Goal: Task Accomplishment & Management: Manage account settings

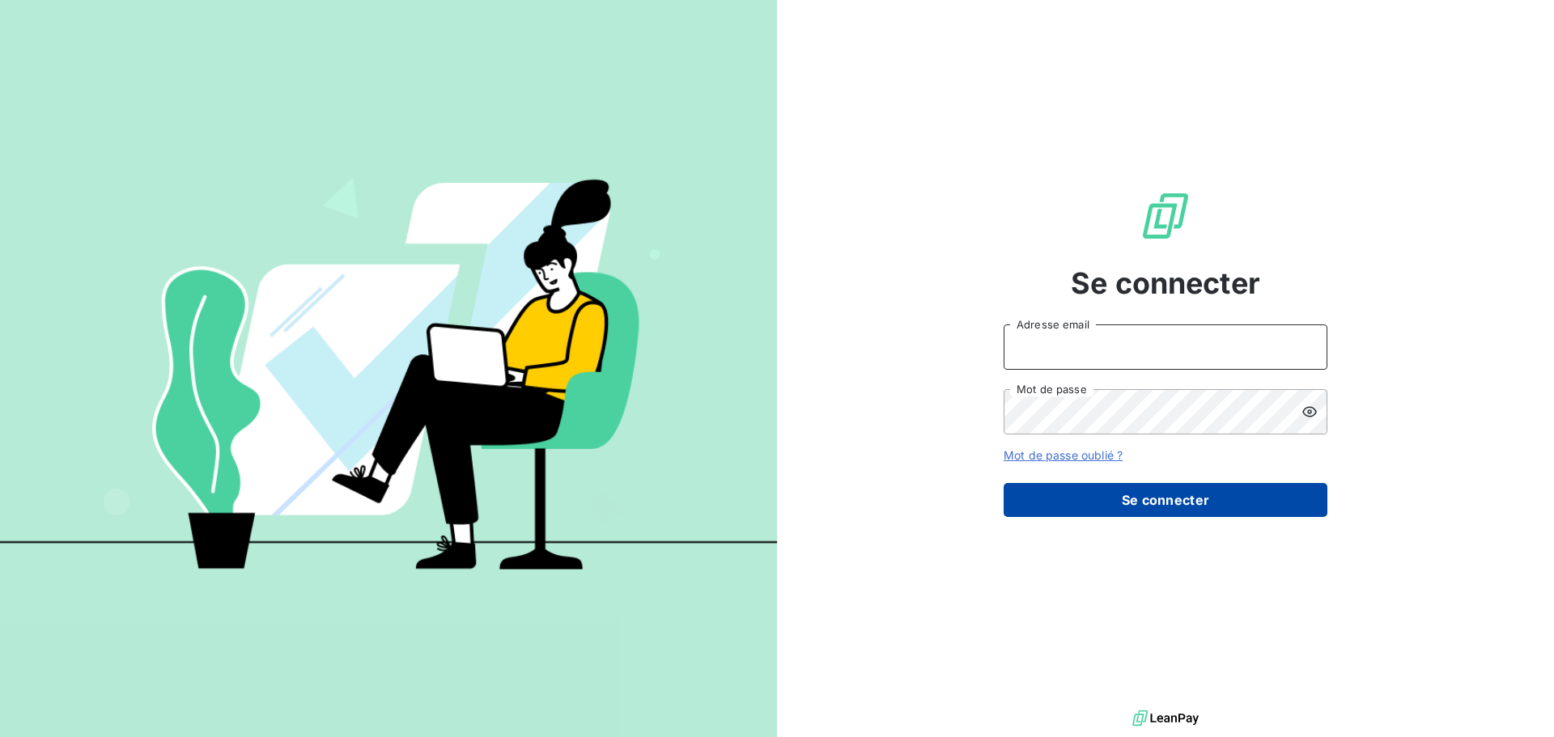
type input "[PERSON_NAME][EMAIL_ADDRESS][DOMAIN_NAME]"
click at [1174, 511] on button "Se connecter" at bounding box center [1165, 500] width 324 height 34
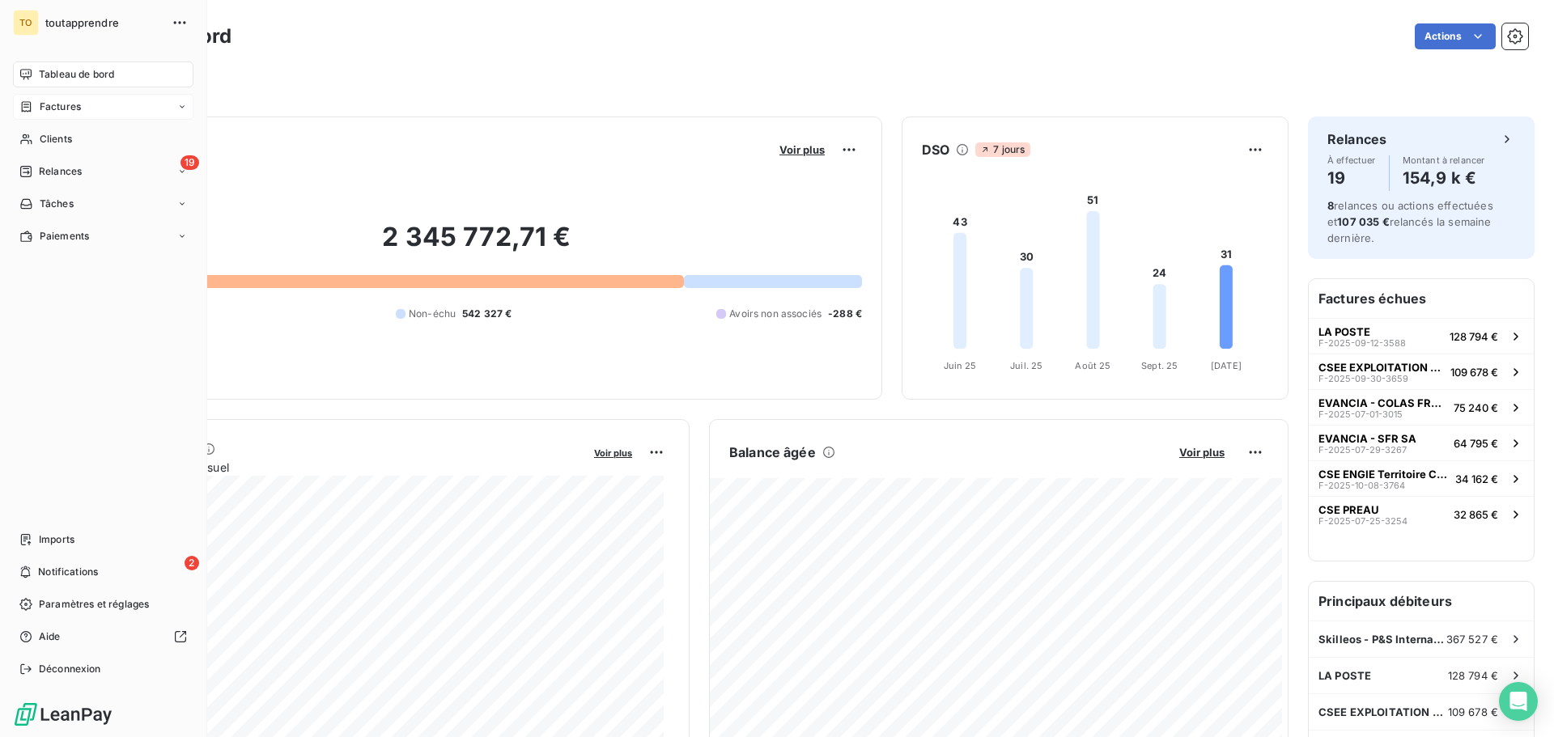
click at [70, 108] on span "Factures" at bounding box center [60, 107] width 41 height 15
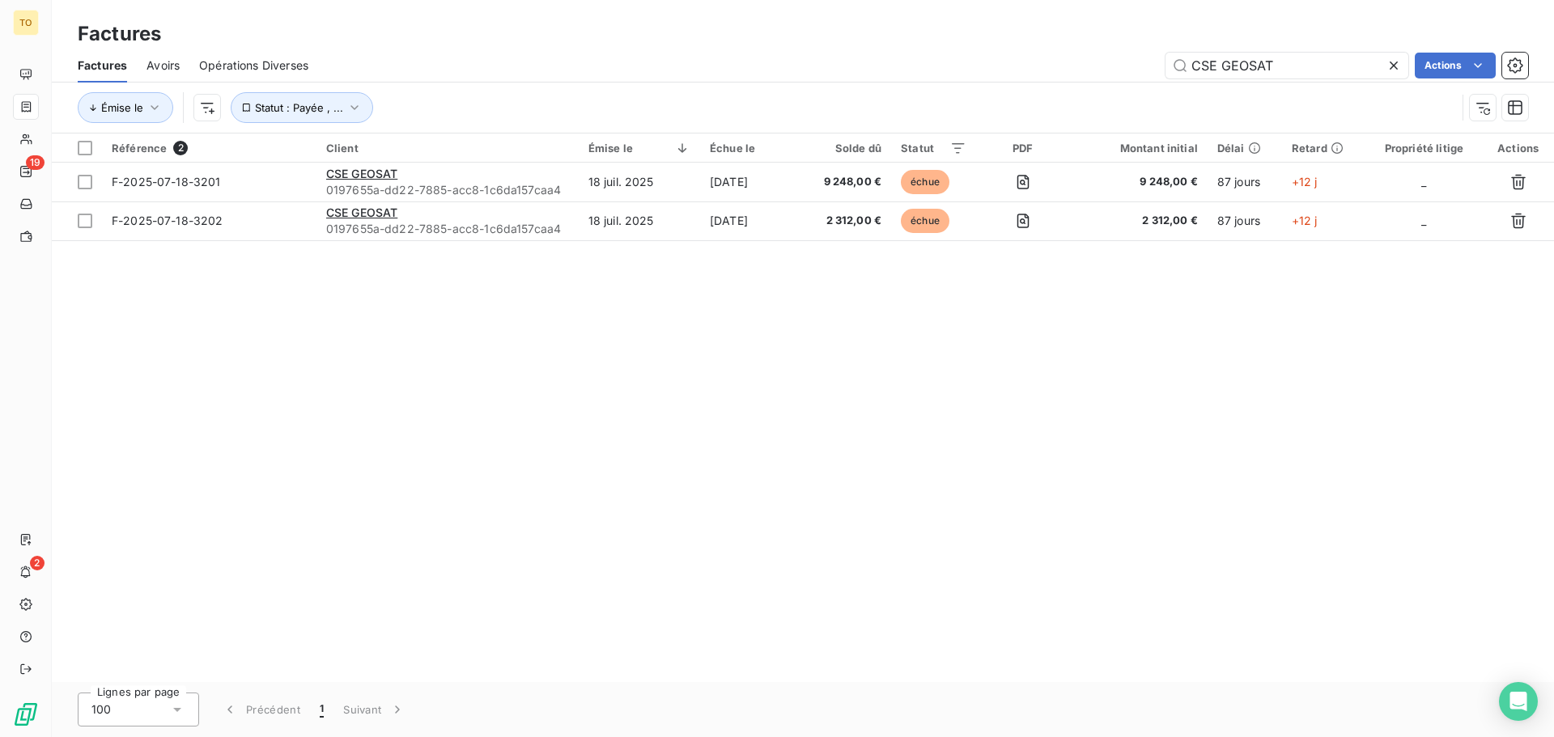
drag, startPoint x: 1314, startPoint y: 50, endPoint x: 1115, endPoint y: 67, distance: 199.8
click at [1115, 67] on div "Factures Avoirs Opérations Diverses CSE GEOSAT Actions" at bounding box center [803, 66] width 1502 height 34
click at [1389, 68] on icon at bounding box center [1393, 65] width 16 height 16
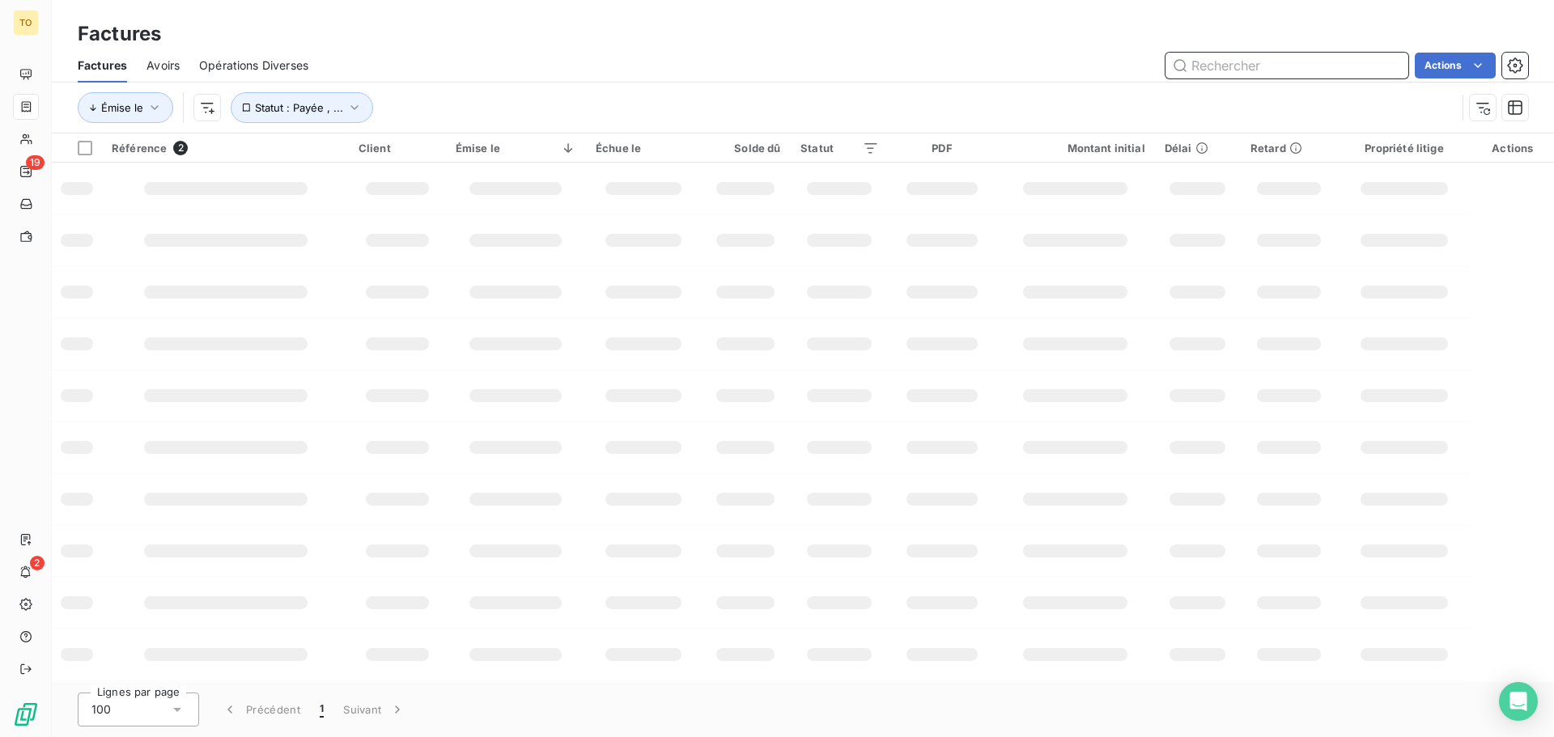
click at [1321, 68] on input "text" at bounding box center [1286, 66] width 243 height 26
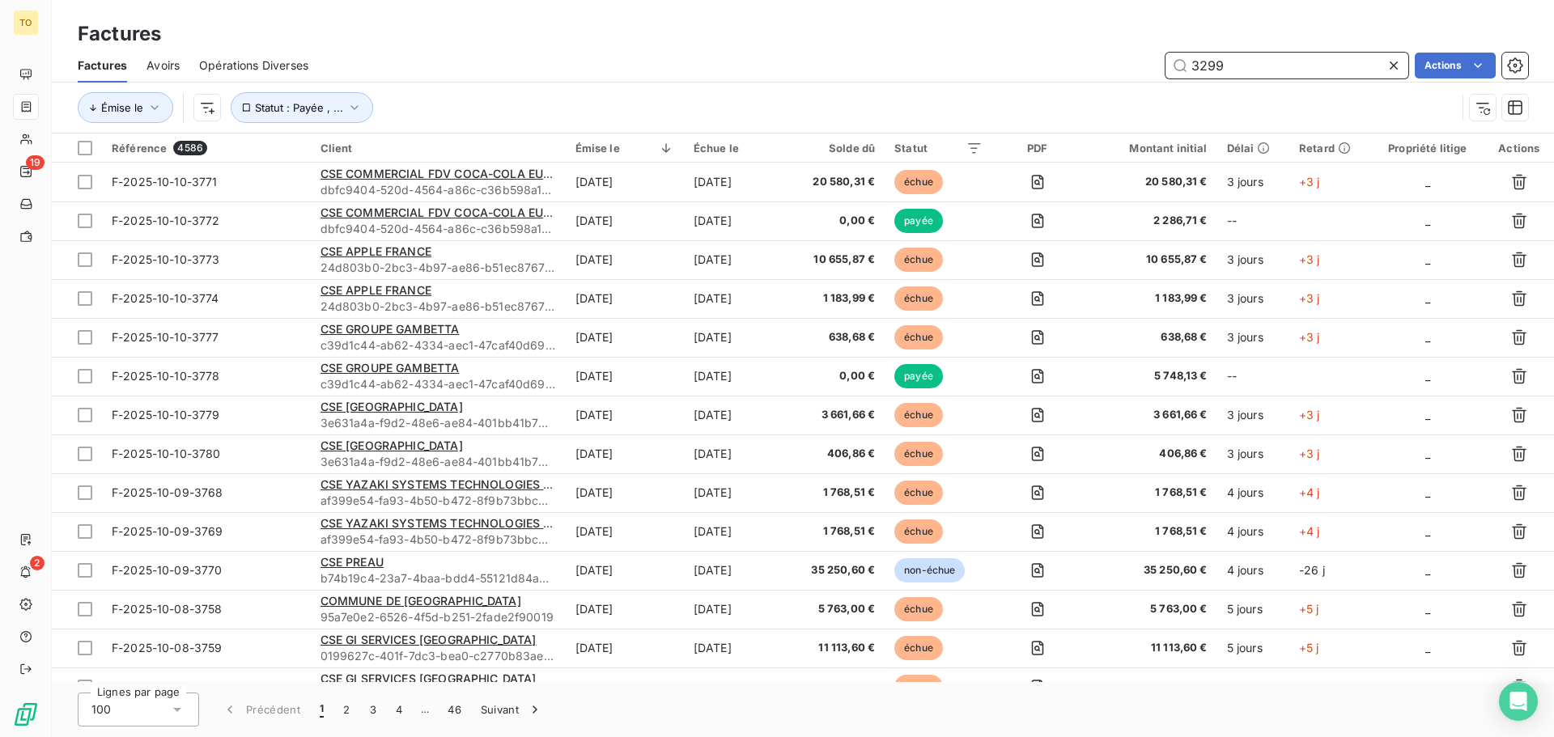
type input "3299"
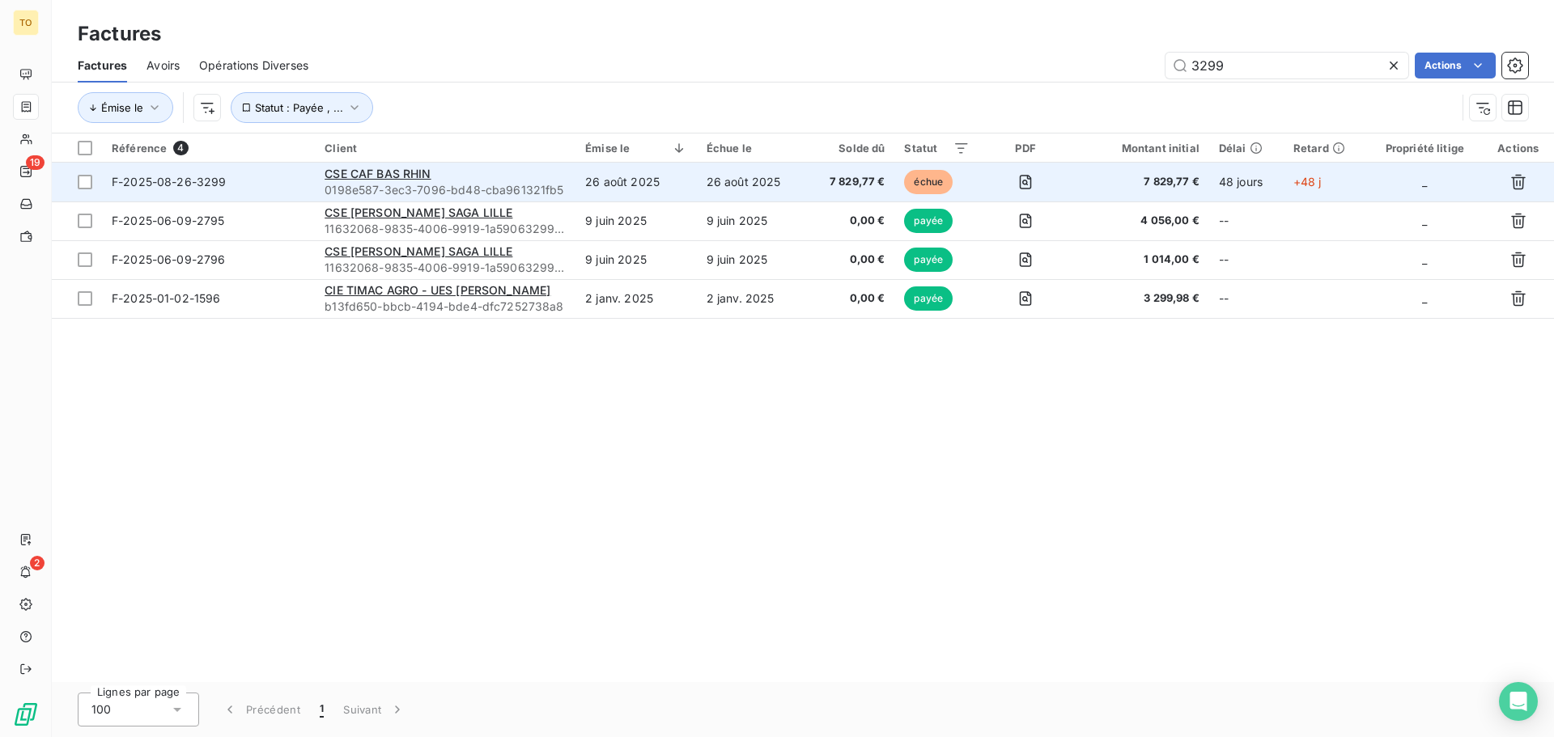
click at [639, 189] on td "26 août 2025" at bounding box center [635, 182] width 121 height 39
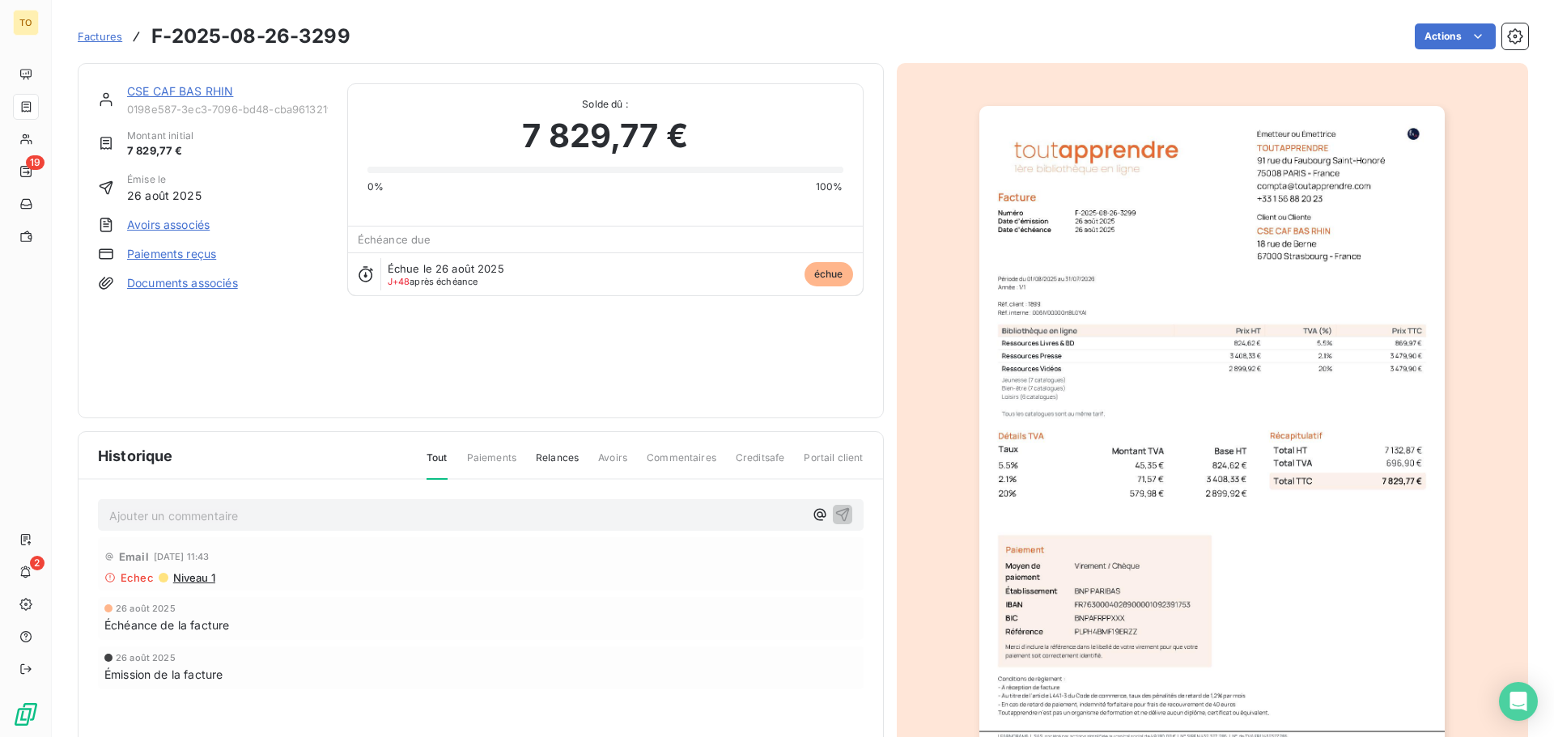
click at [174, 90] on link "CSE CAF BAS RHIN" at bounding box center [180, 91] width 106 height 14
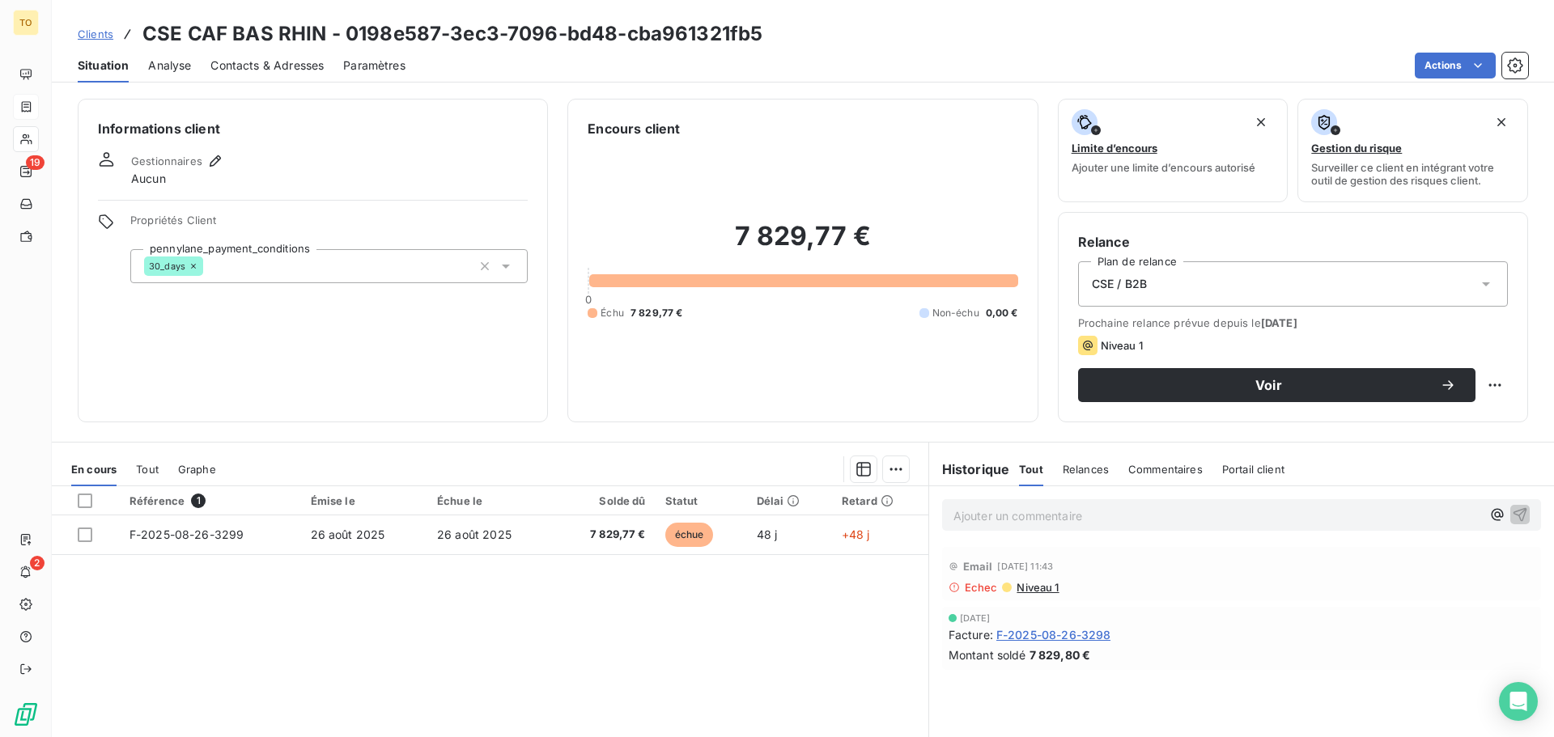
click at [243, 72] on span "Contacts & Adresses" at bounding box center [266, 65] width 113 height 16
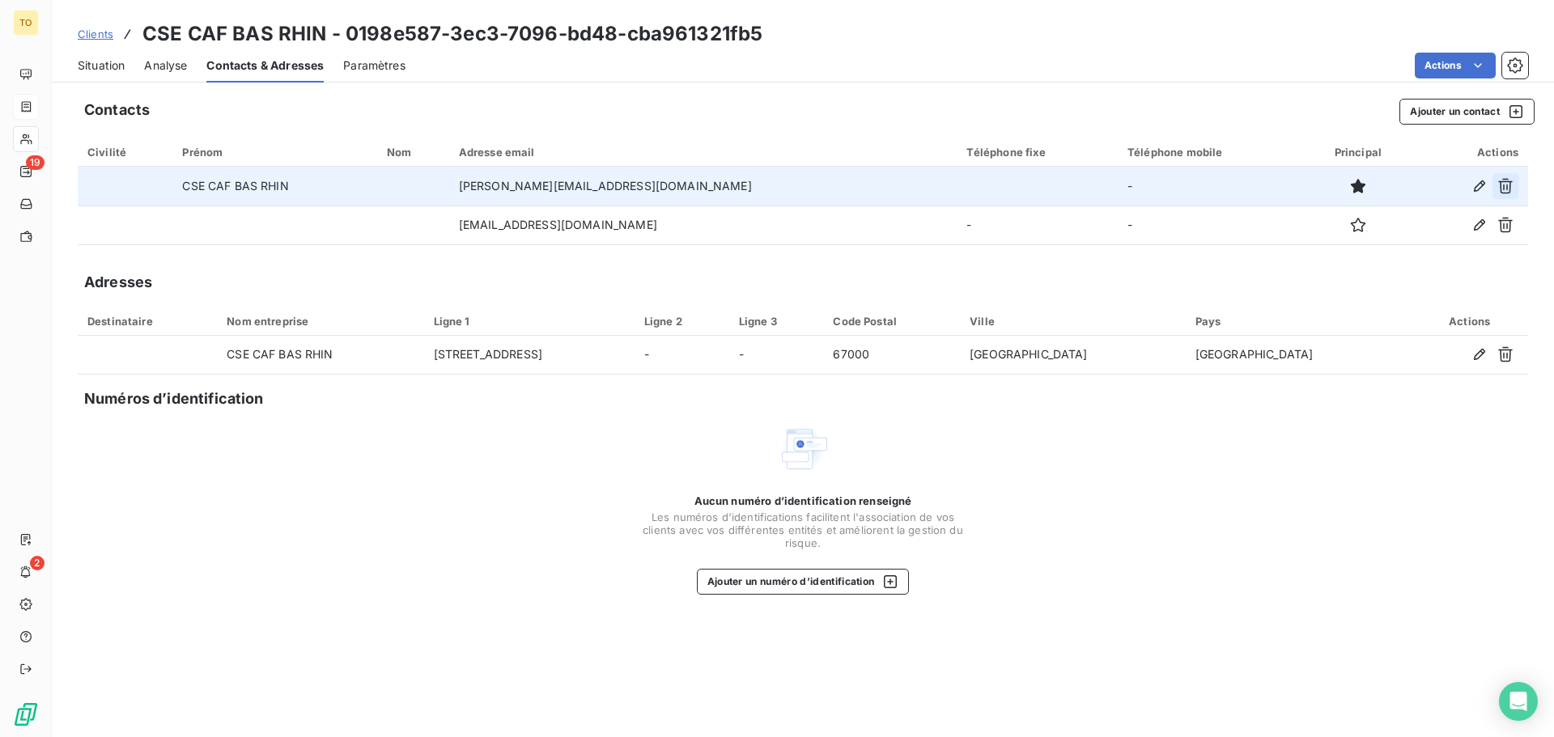
click at [1506, 185] on icon "button" at bounding box center [1505, 186] width 16 height 16
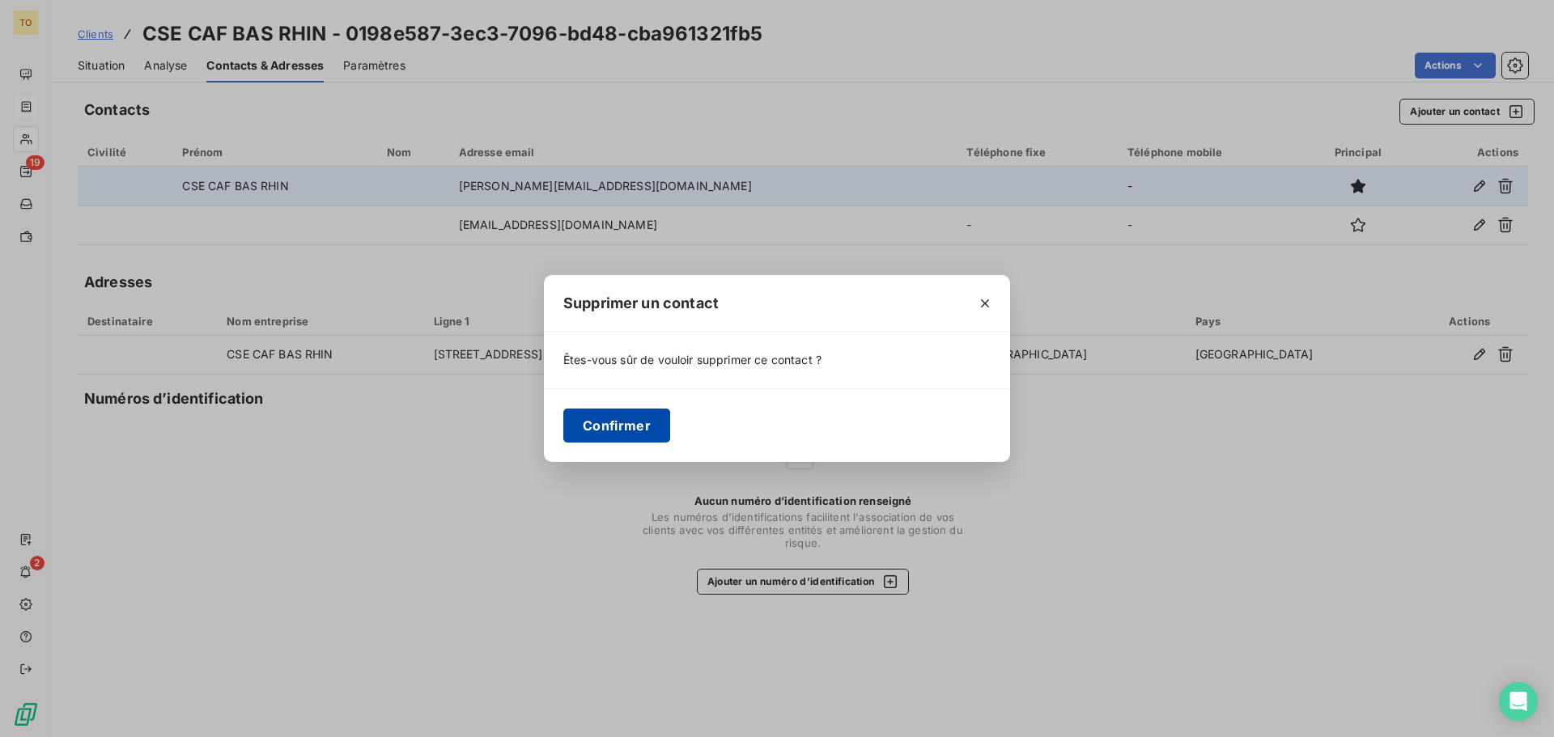
click at [635, 424] on button "Confirmer" at bounding box center [616, 426] width 107 height 34
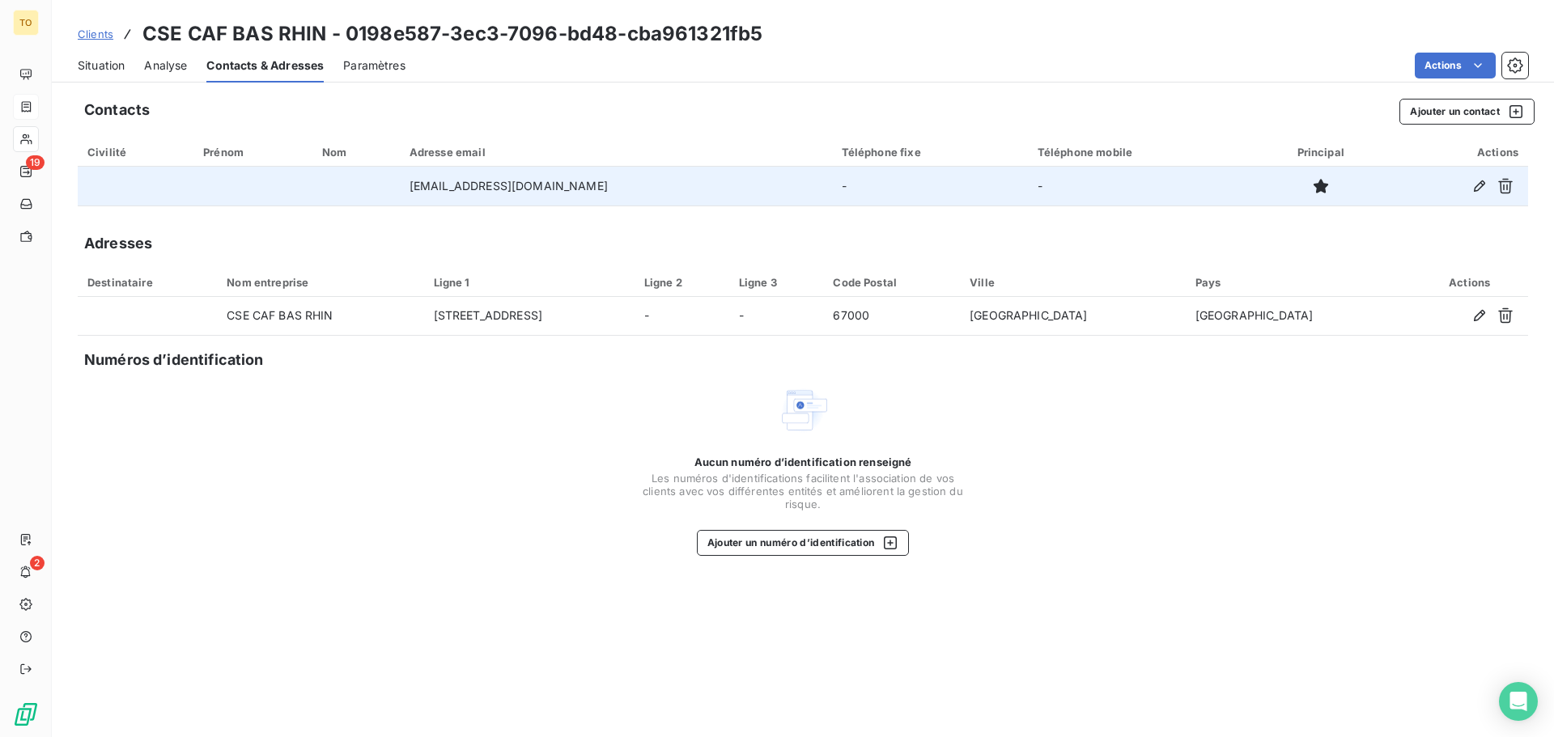
click at [172, 64] on span "Analyse" at bounding box center [165, 65] width 43 height 16
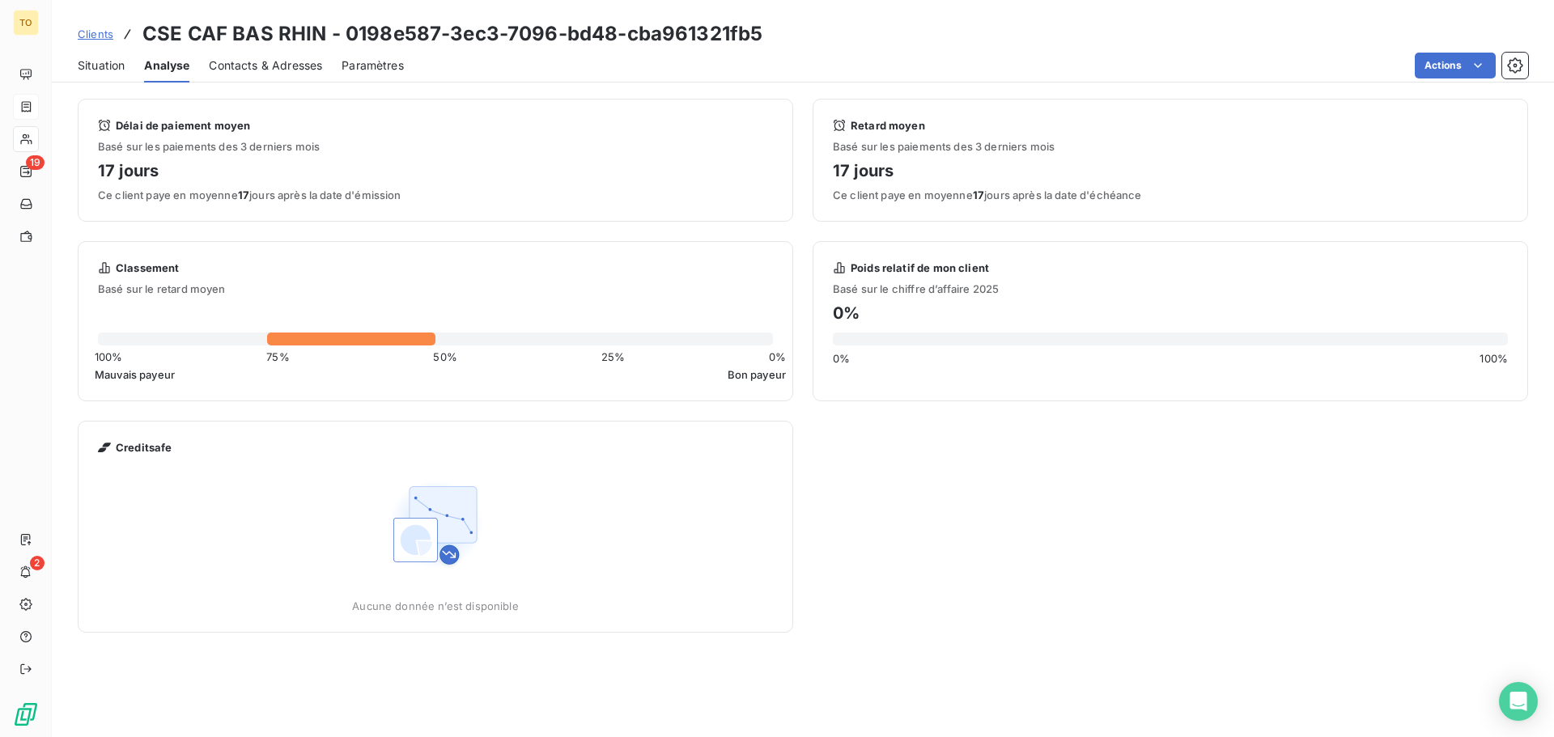
click at [116, 70] on span "Situation" at bounding box center [101, 65] width 47 height 16
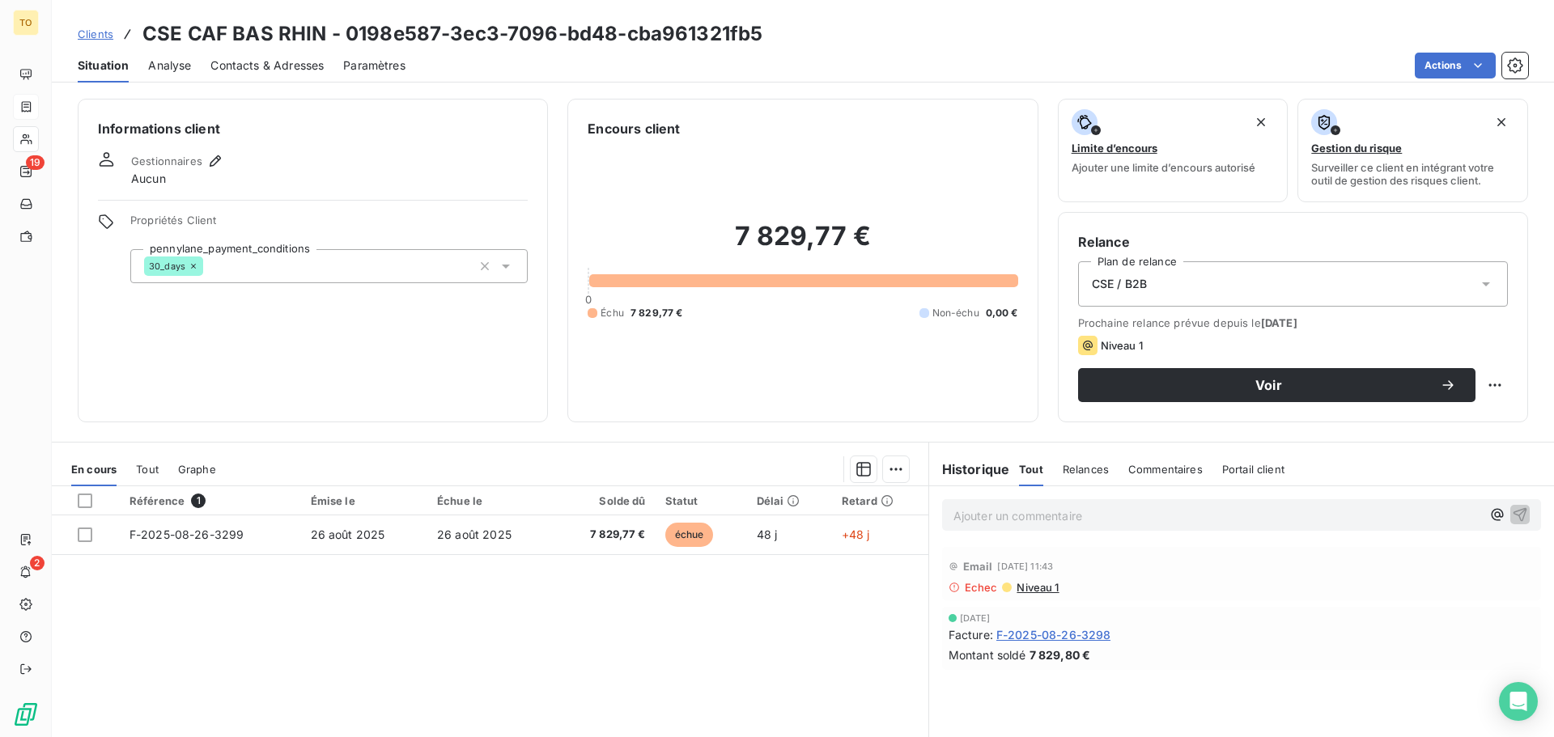
click at [1028, 584] on span "Niveau 1" at bounding box center [1037, 587] width 44 height 13
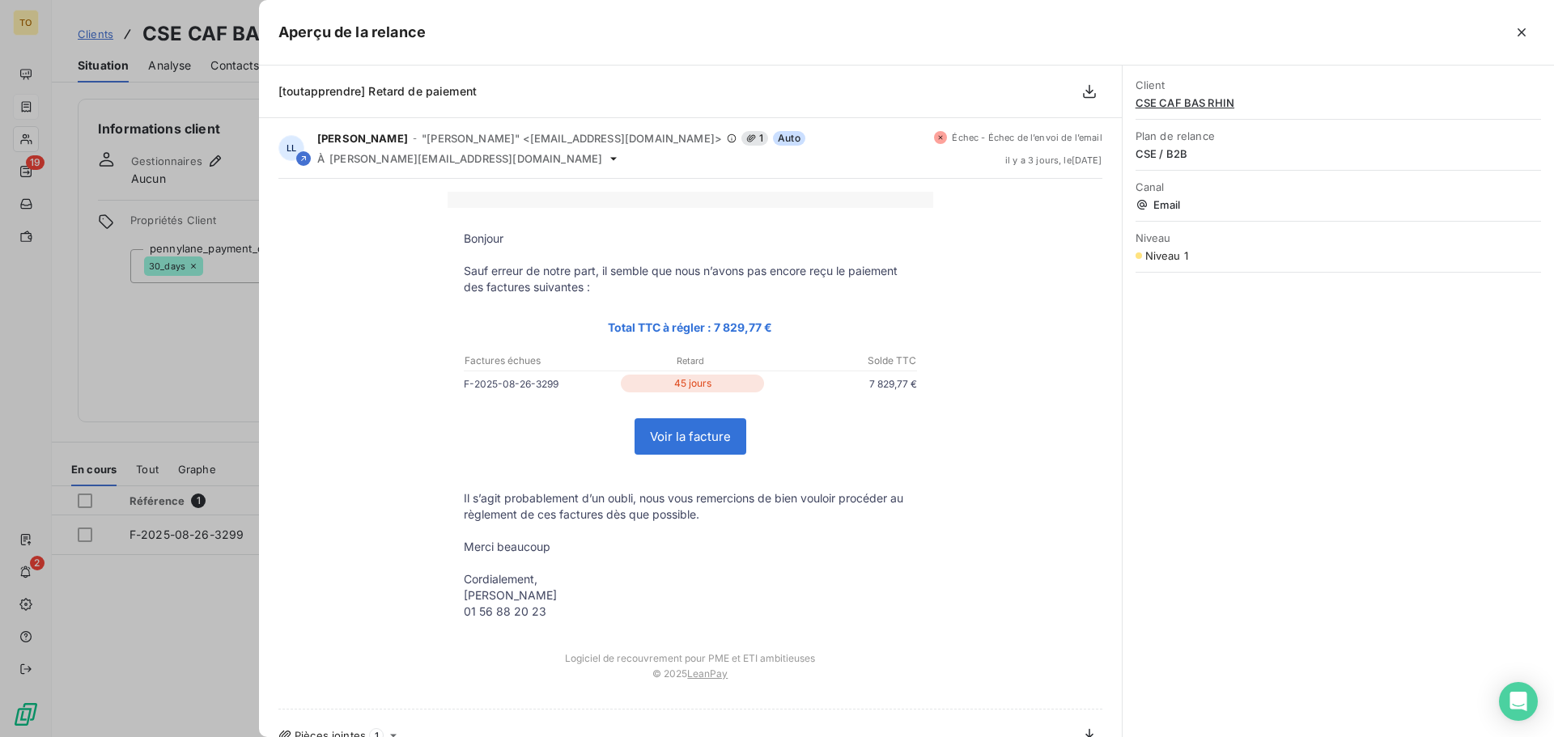
click at [1172, 256] on span "Niveau 1" at bounding box center [1166, 255] width 43 height 13
drag, startPoint x: 1534, startPoint y: 36, endPoint x: 1521, endPoint y: 31, distance: 13.8
click at [1534, 36] on button "button" at bounding box center [1521, 32] width 26 height 26
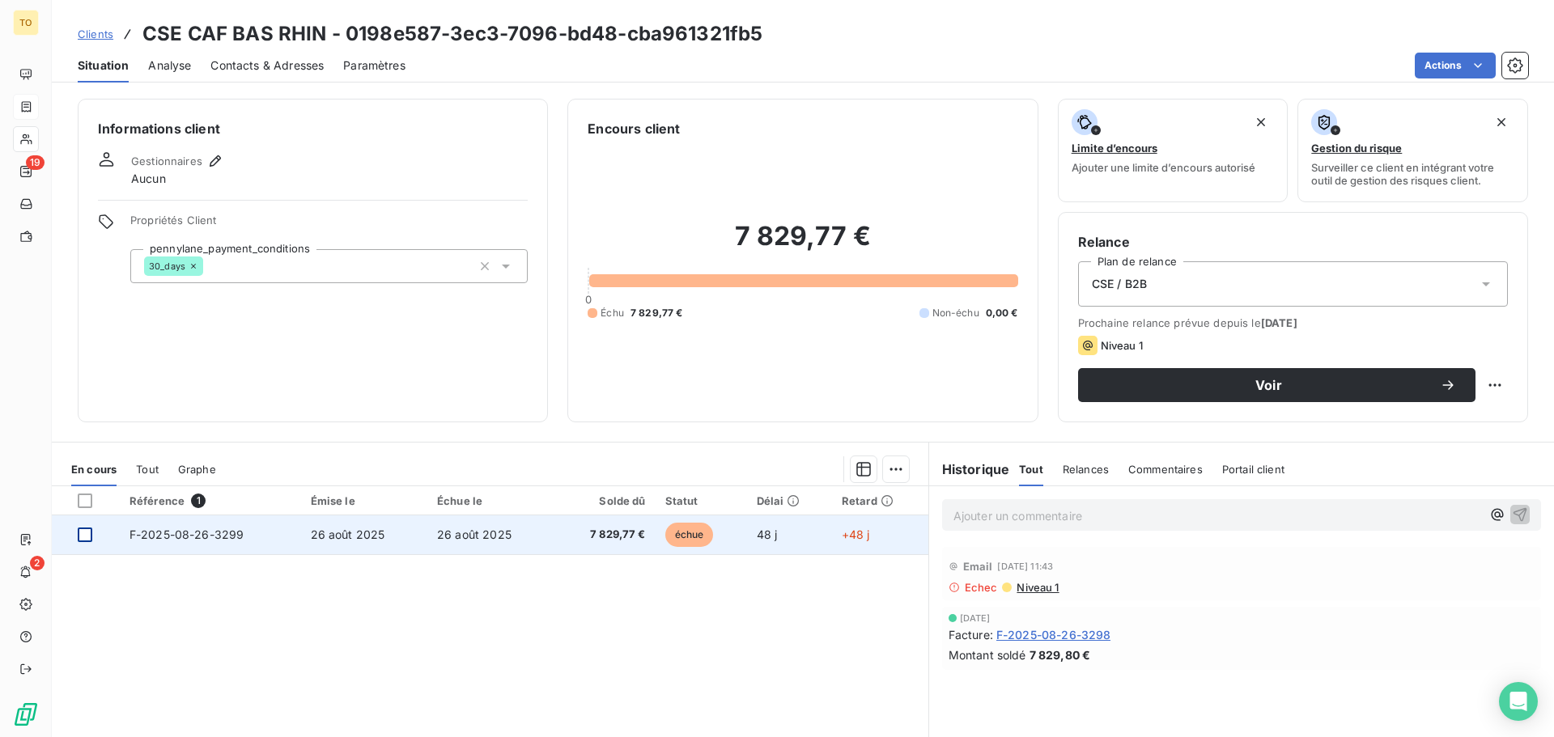
click at [90, 539] on div at bounding box center [85, 535] width 15 height 15
click at [166, 532] on span "F-2025-08-26-3299" at bounding box center [186, 535] width 115 height 14
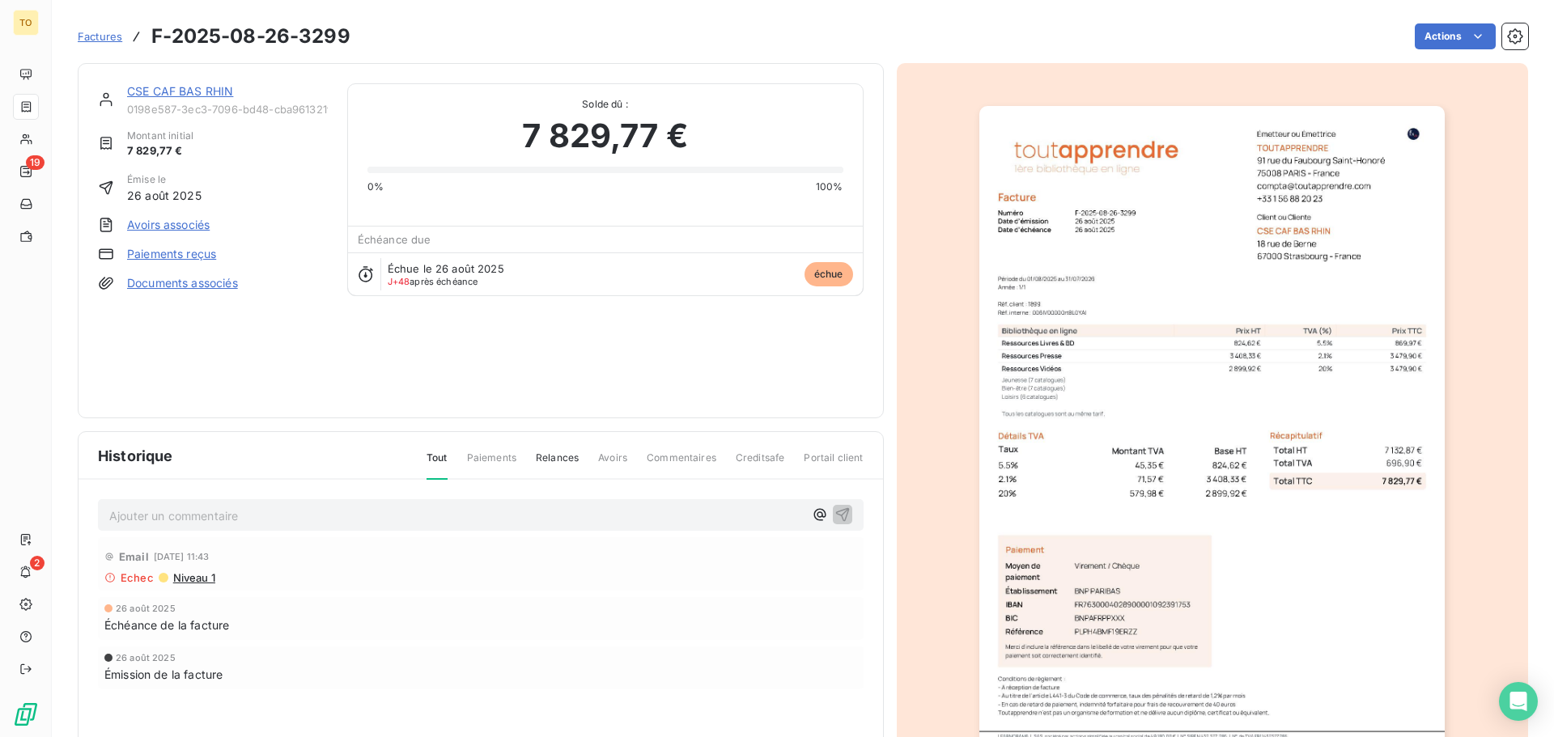
click at [198, 579] on span "Niveau 1" at bounding box center [194, 577] width 44 height 13
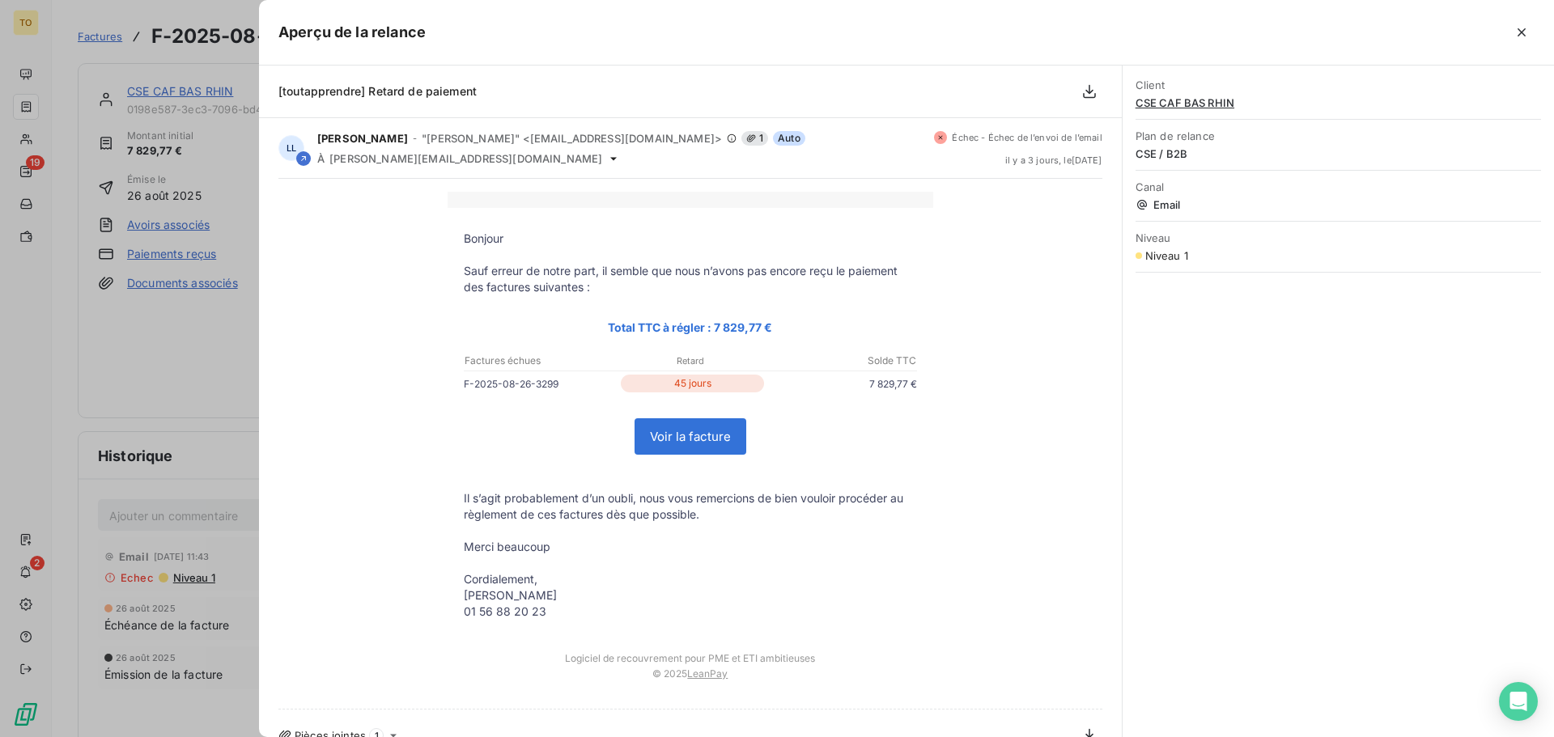
click at [1515, 24] on button "button" at bounding box center [1521, 32] width 26 height 26
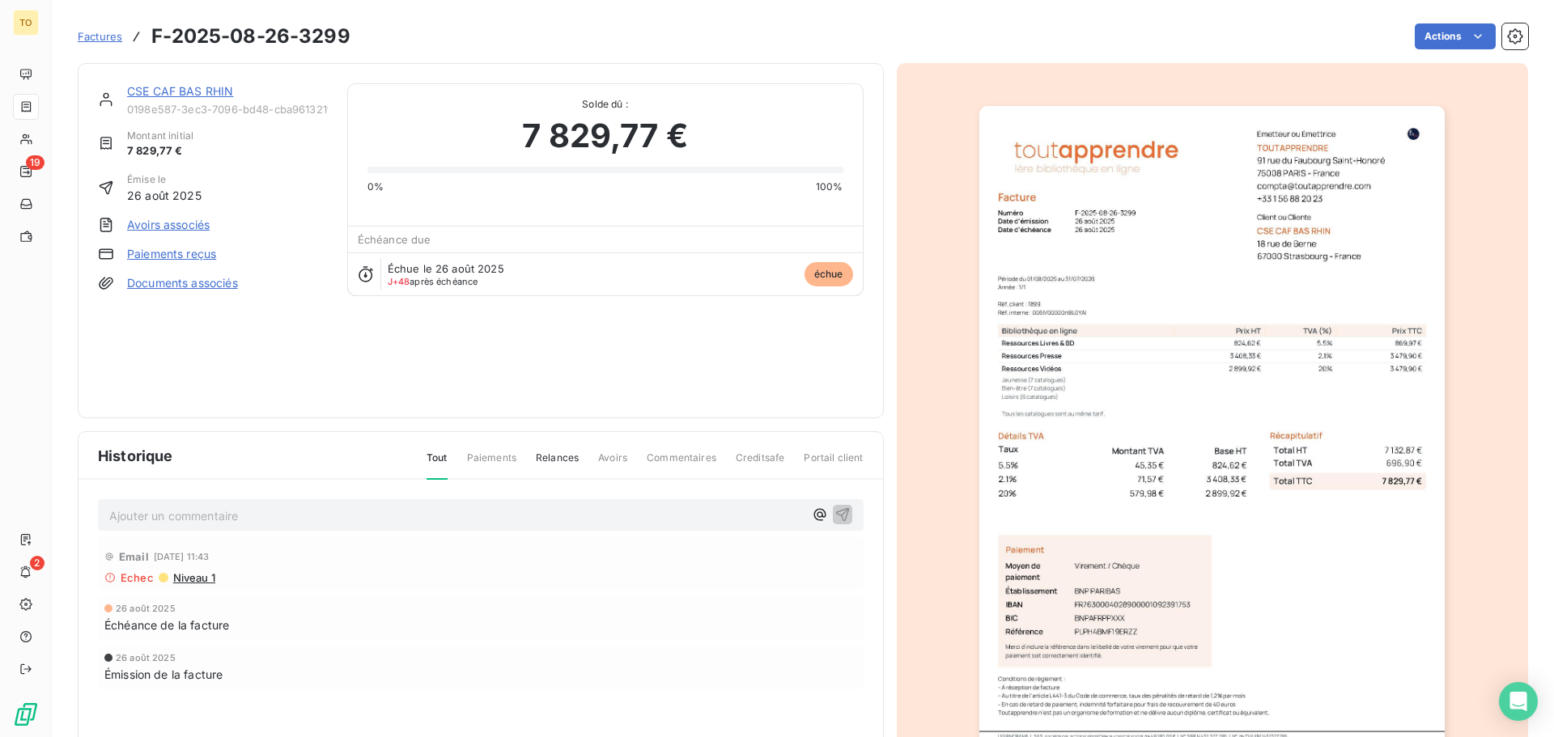
click at [189, 94] on link "CSE CAF BAS RHIN" at bounding box center [180, 91] width 106 height 14
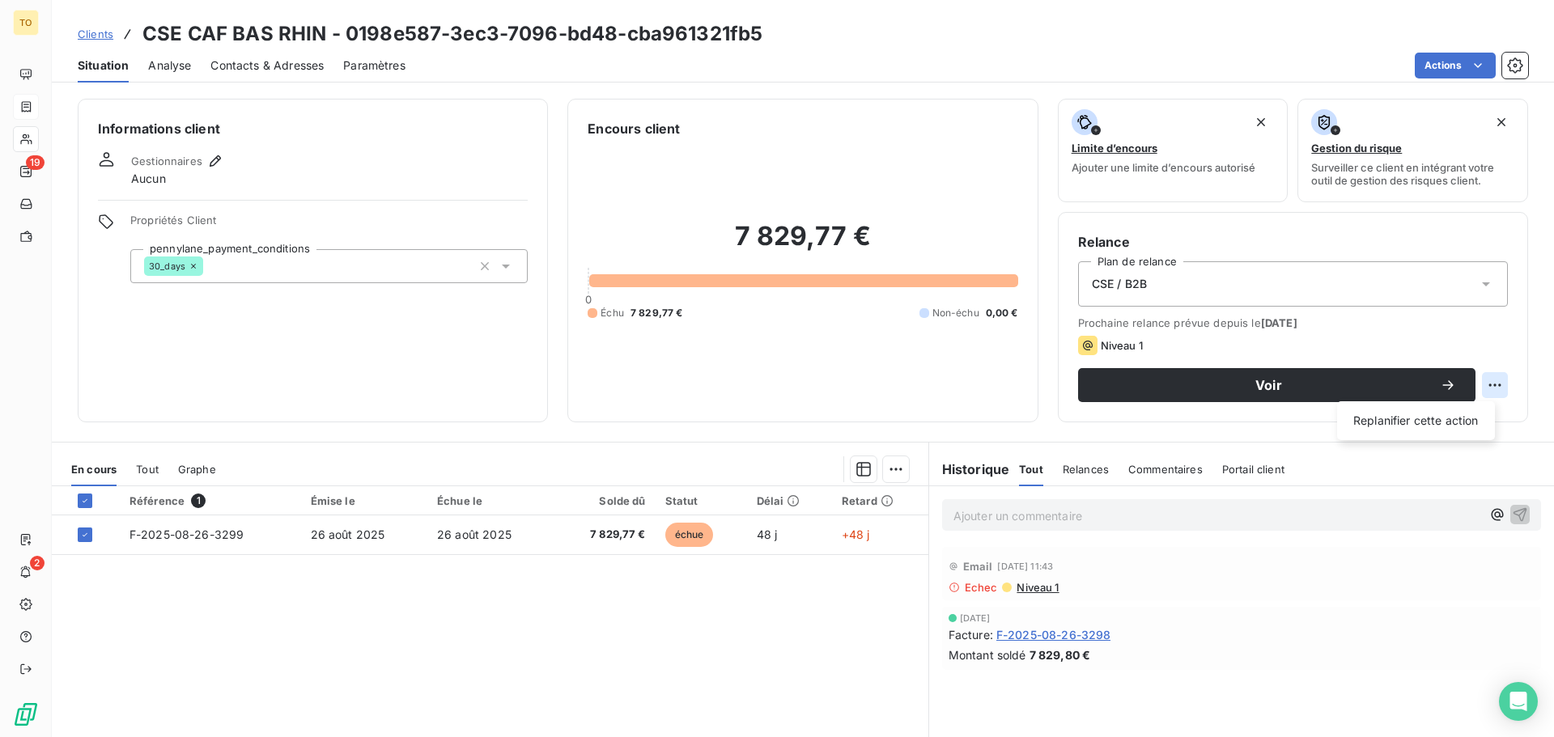
click at [1483, 389] on html "TO 19 2 Clients CSE CAF BAS RHIN - 0198e587-3ec3-7096-bd48-cba961321fb5 Situati…" at bounding box center [777, 368] width 1554 height 737
click at [1390, 432] on div "Replanifier cette action" at bounding box center [1415, 421] width 145 height 26
select select "9"
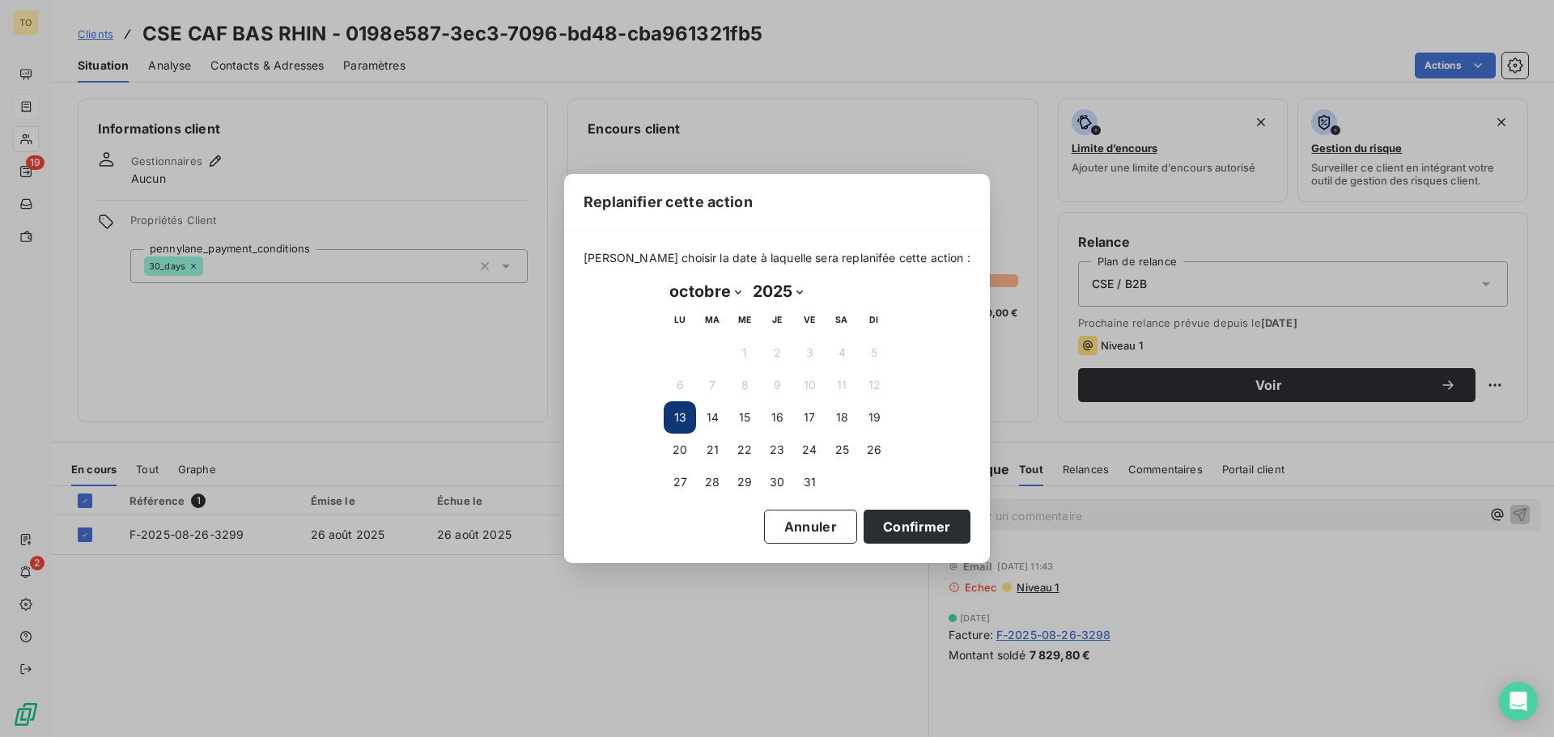
click at [690, 419] on button "13" at bounding box center [680, 417] width 32 height 32
click at [879, 517] on button "Confirmer" at bounding box center [916, 527] width 107 height 34
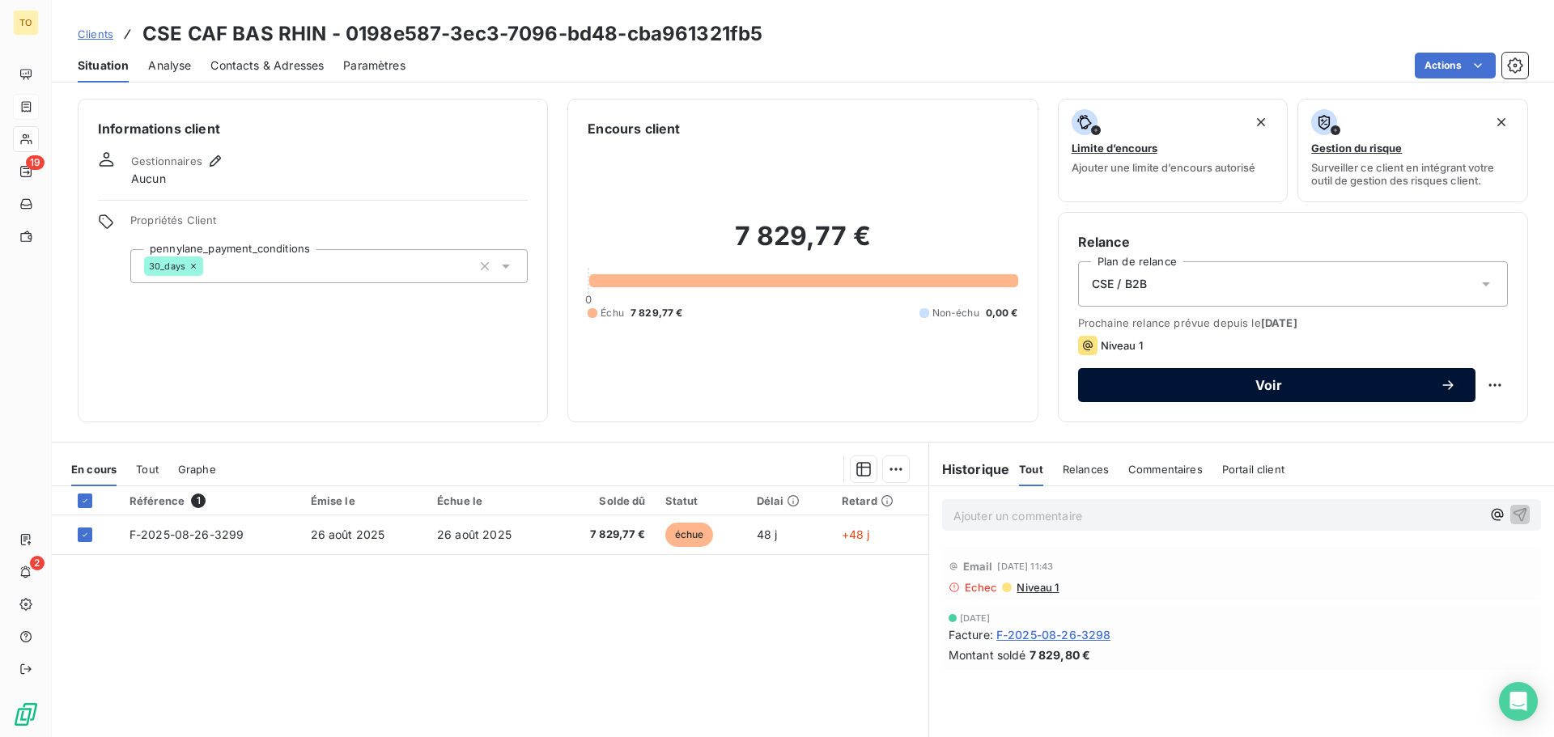
click at [1265, 390] on span "Voir" at bounding box center [1268, 385] width 342 height 13
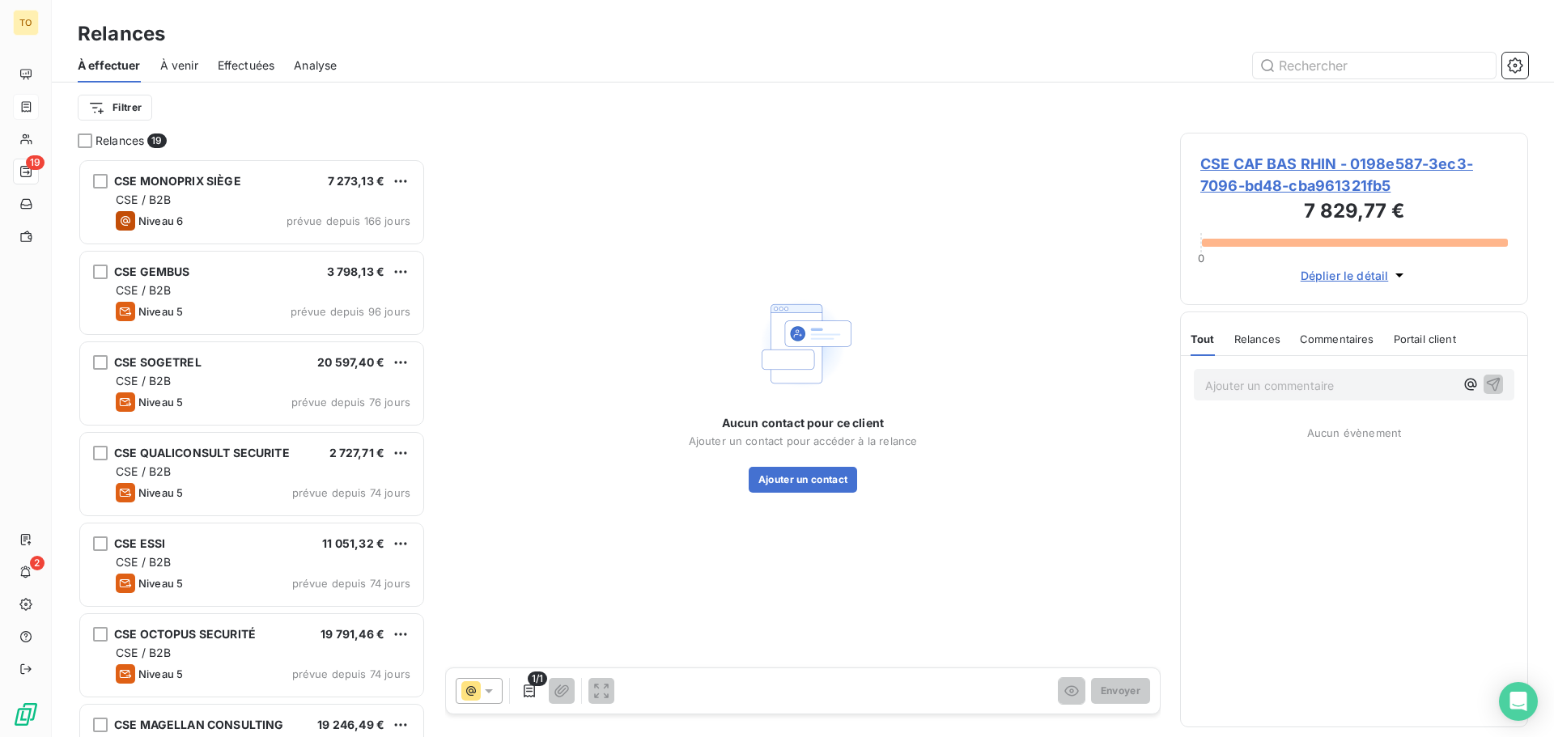
scroll to position [566, 336]
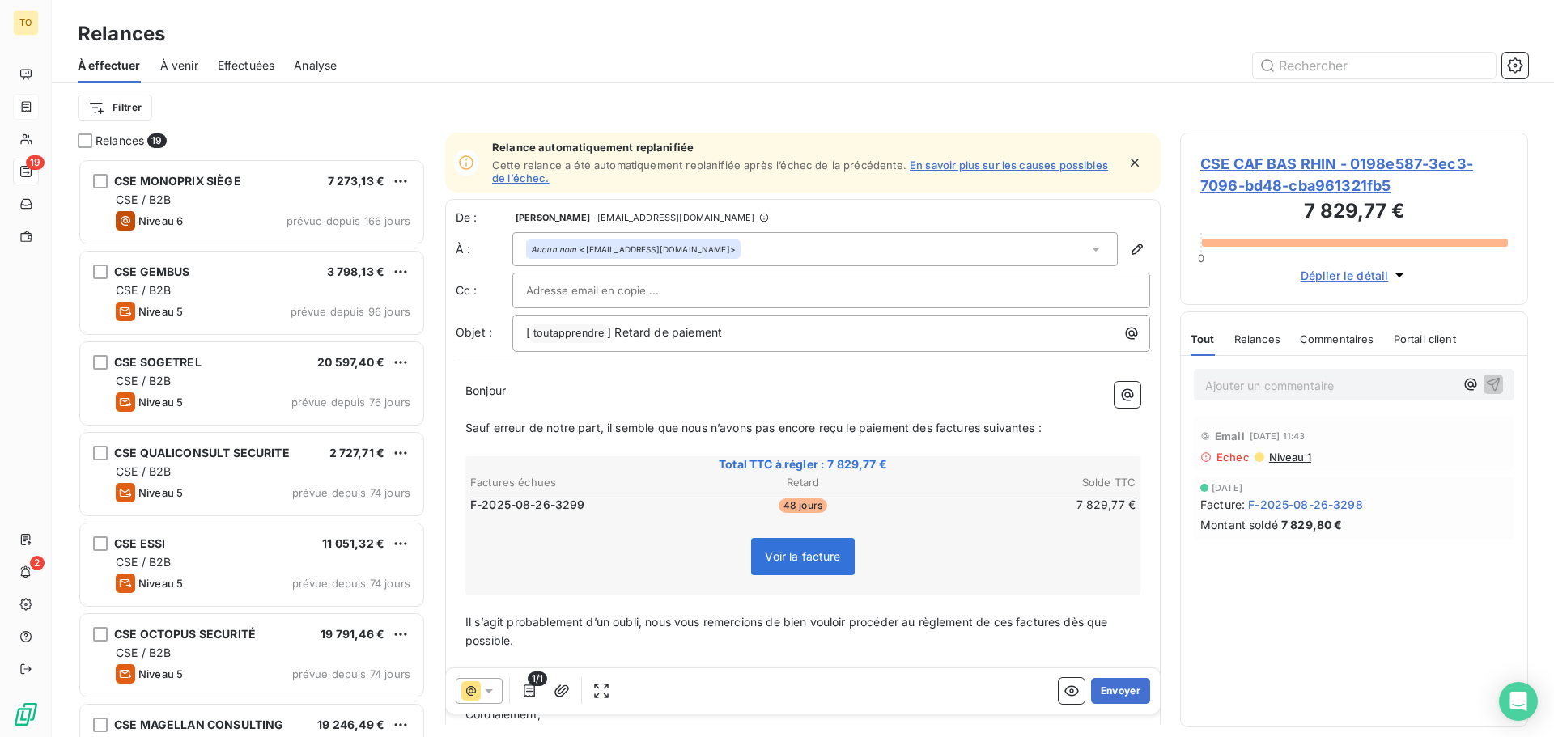
click at [490, 694] on icon at bounding box center [489, 691] width 16 height 16
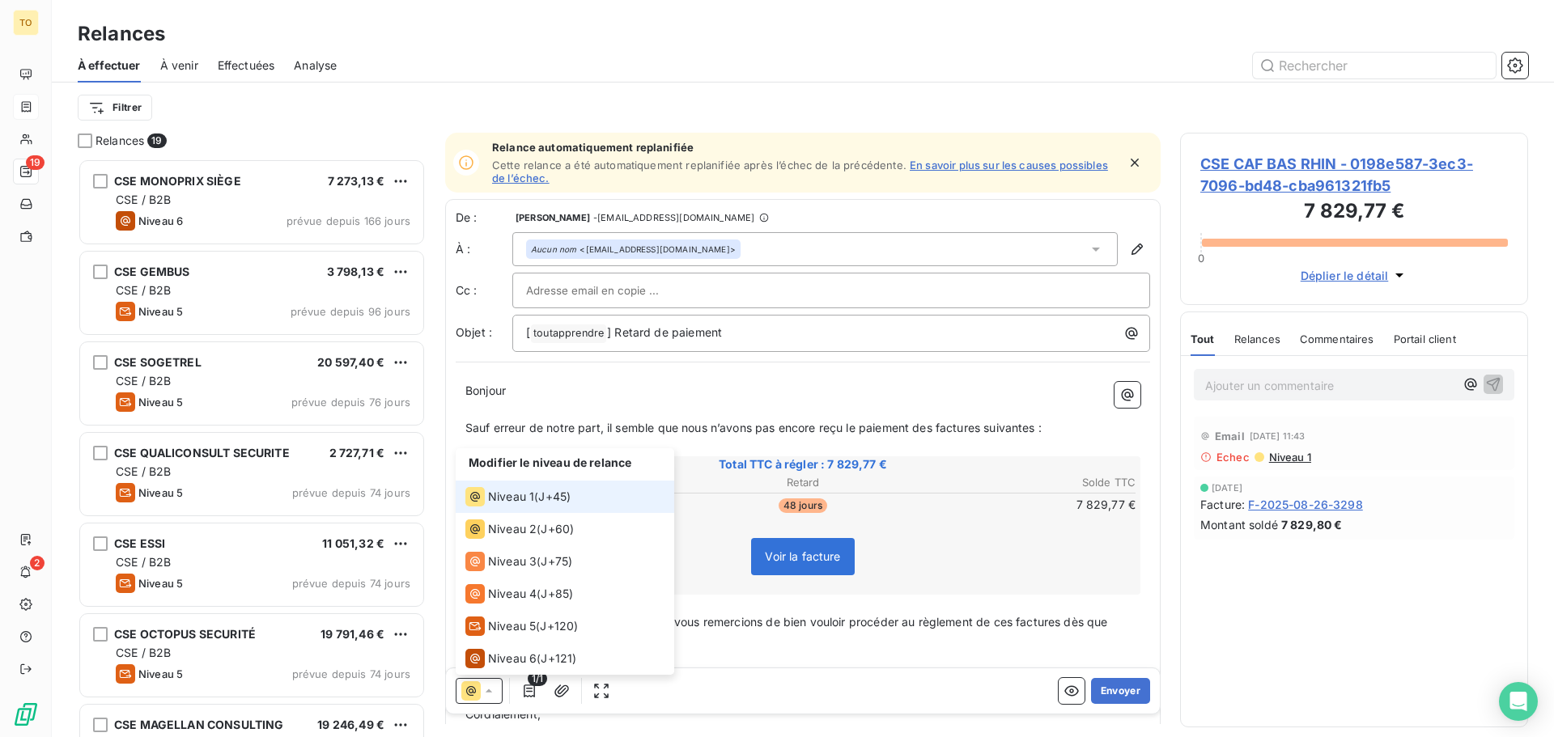
click at [528, 498] on span "Niveau 1" at bounding box center [511, 497] width 46 height 16
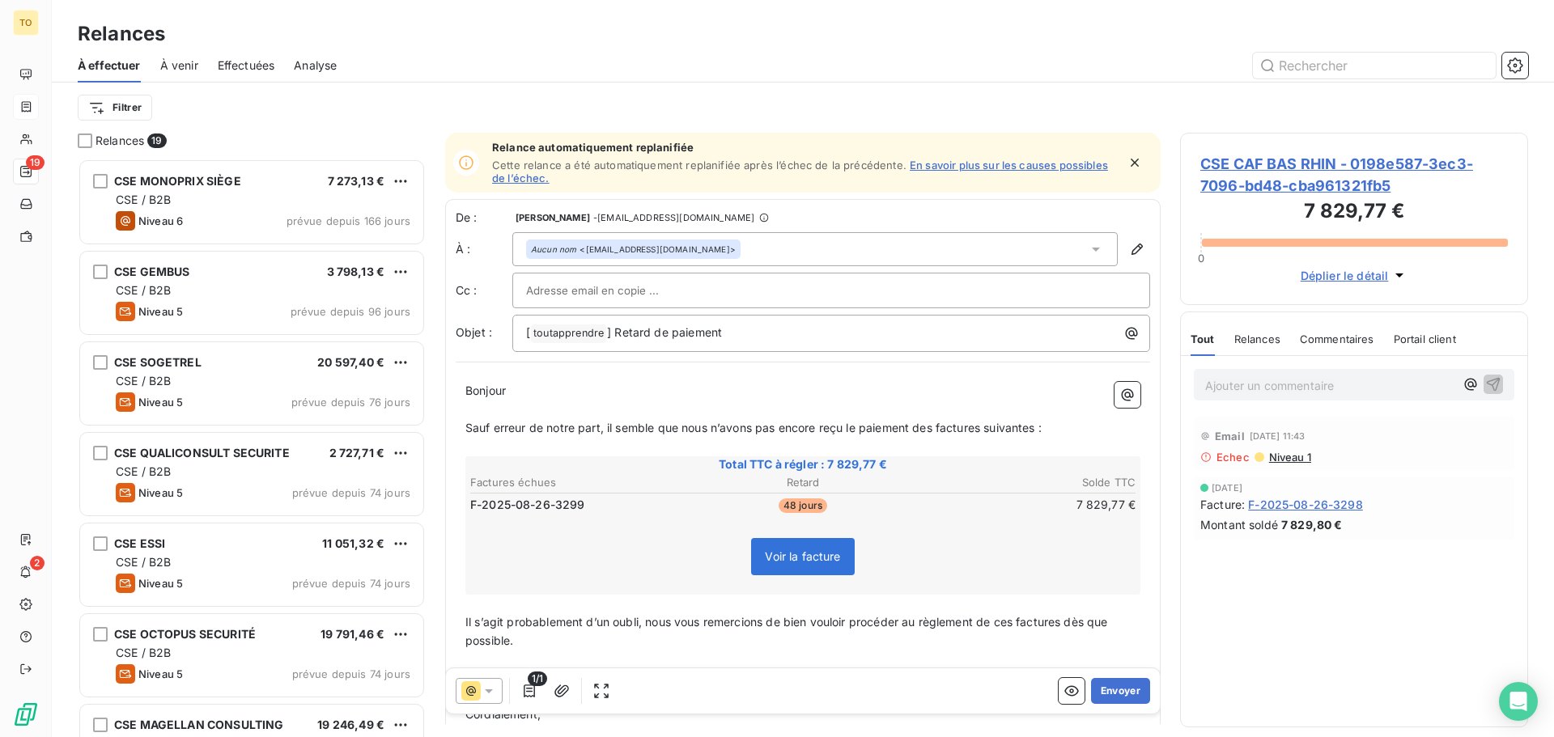
click at [677, 290] on div at bounding box center [831, 290] width 610 height 24
type input "M"
type input "C"
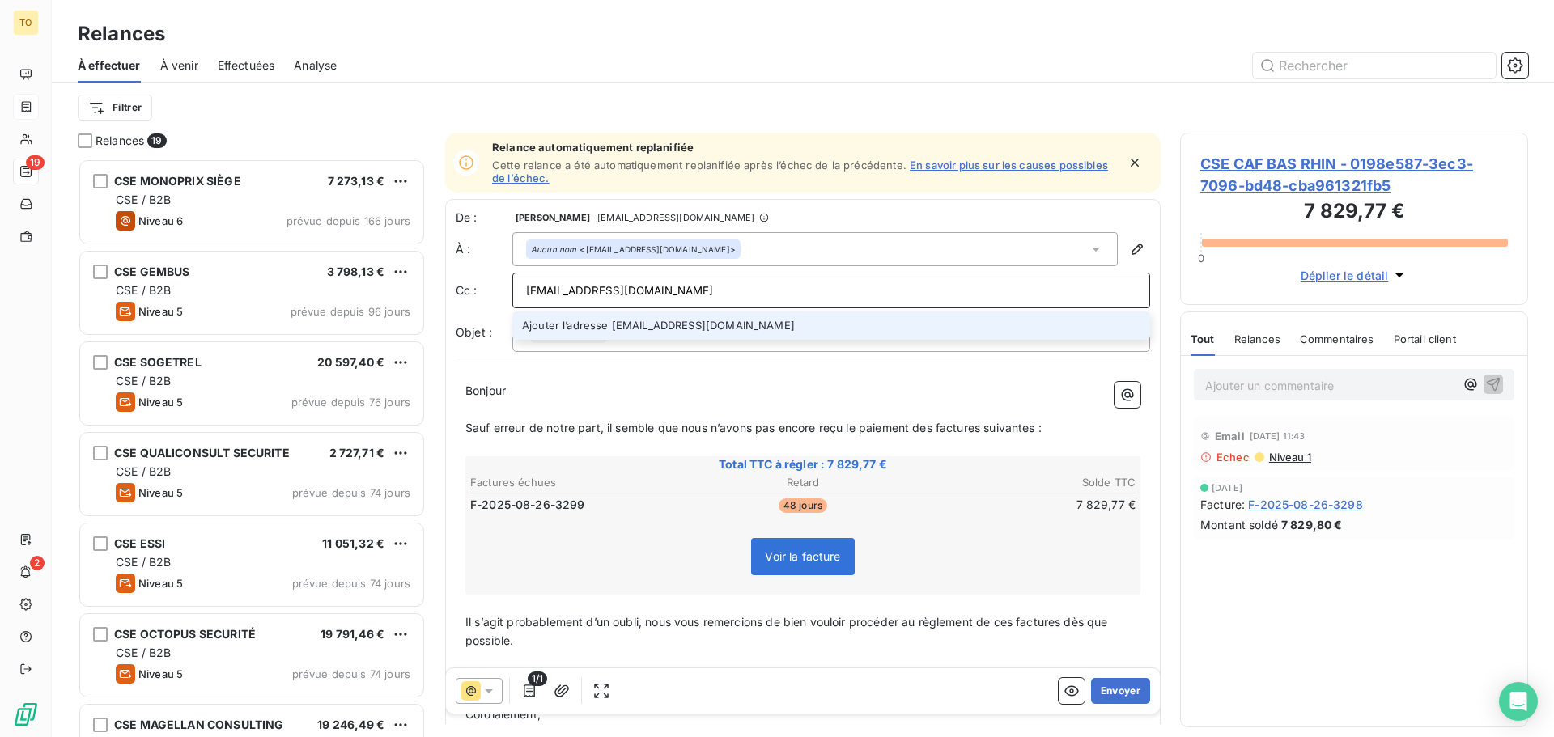
type input "[EMAIL_ADDRESS][DOMAIN_NAME]"
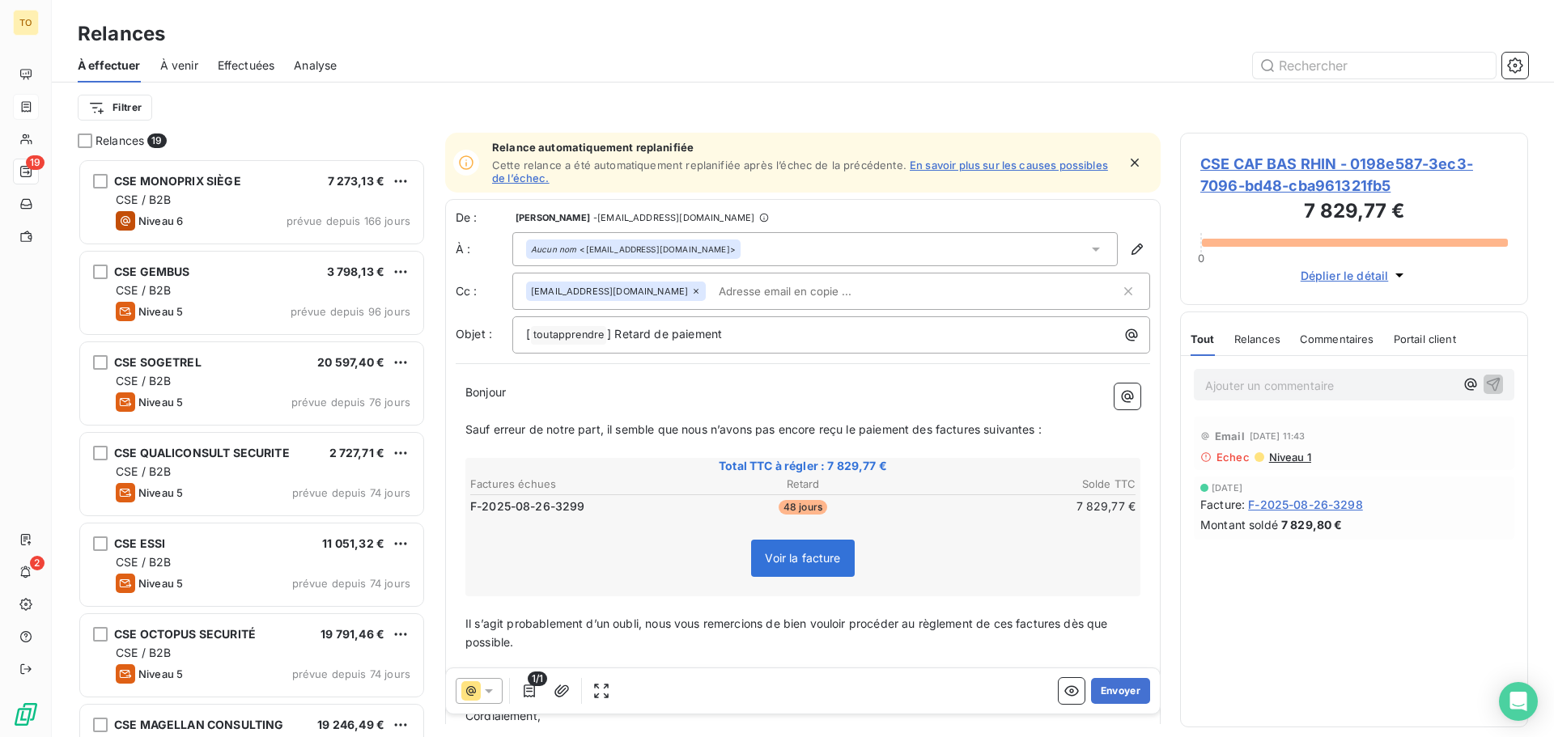
click at [692, 647] on p "Il s’agit probablement d’un oubli, nous vous remercions de bien vouloir procéde…" at bounding box center [802, 633] width 675 height 37
click at [1101, 696] on button "Envoyer" at bounding box center [1120, 691] width 59 height 26
